Goal: Transaction & Acquisition: Download file/media

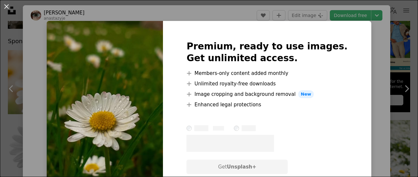
scroll to position [65, 0]
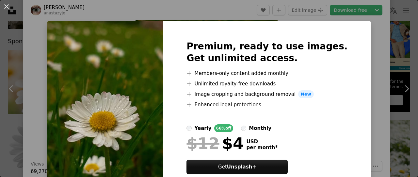
drag, startPoint x: 356, startPoint y: 70, endPoint x: 366, endPoint y: 42, distance: 29.5
click at [356, 70] on div "An X shape Premium, ready to use images. Get unlimited access. A plus sign Memb…" at bounding box center [209, 88] width 418 height 177
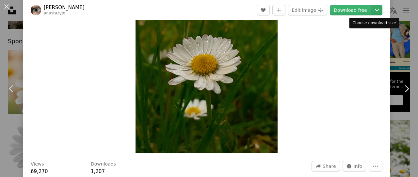
click at [374, 10] on icon "Chevron down" at bounding box center [377, 10] width 10 height 8
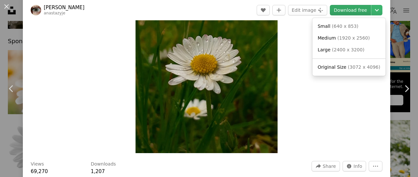
click at [358, 9] on dialog "An X shape Chevron left Chevron right Anastazie Novotna anastazyje A heart A pl…" at bounding box center [209, 88] width 418 height 177
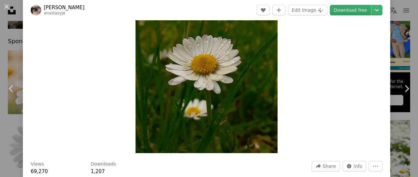
click at [358, 9] on link "Download free" at bounding box center [350, 10] width 41 height 10
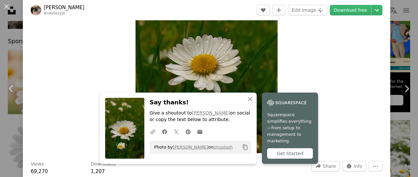
click at [339, 61] on div "Zoom in" at bounding box center [207, 58] width 368 height 196
click at [338, 64] on div "Zoom in" at bounding box center [207, 58] width 368 height 196
click at [336, 74] on div "Zoom in" at bounding box center [207, 58] width 368 height 196
click at [248, 102] on icon "An X shape" at bounding box center [250, 99] width 8 height 8
